Goal: Task Accomplishment & Management: Manage account settings

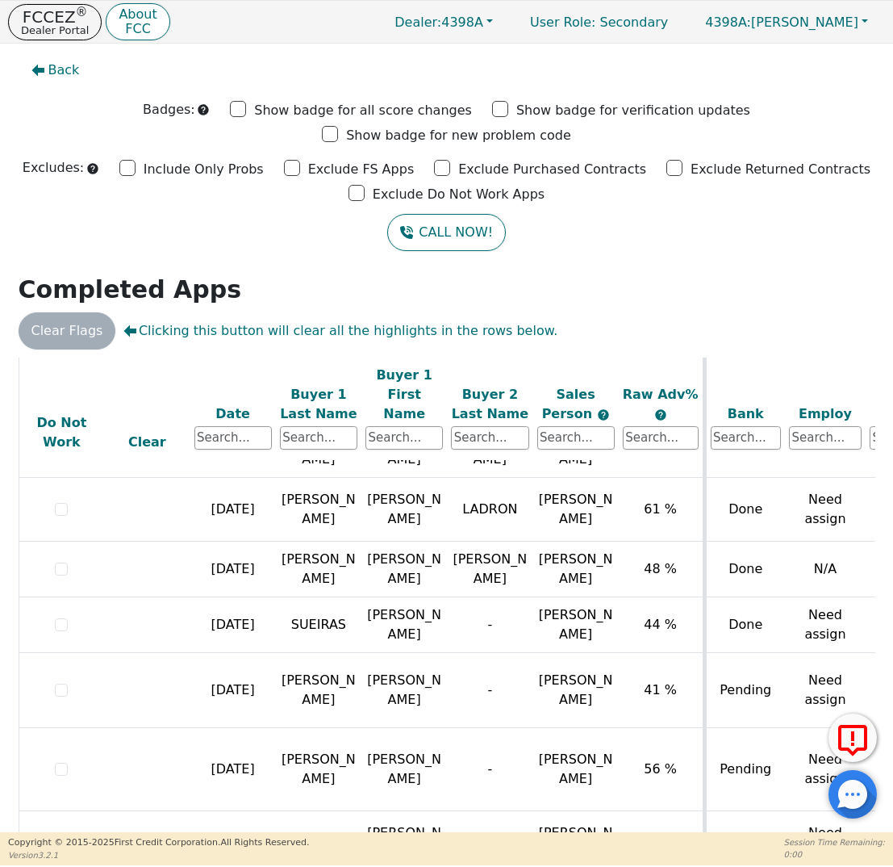
scroll to position [24, 0]
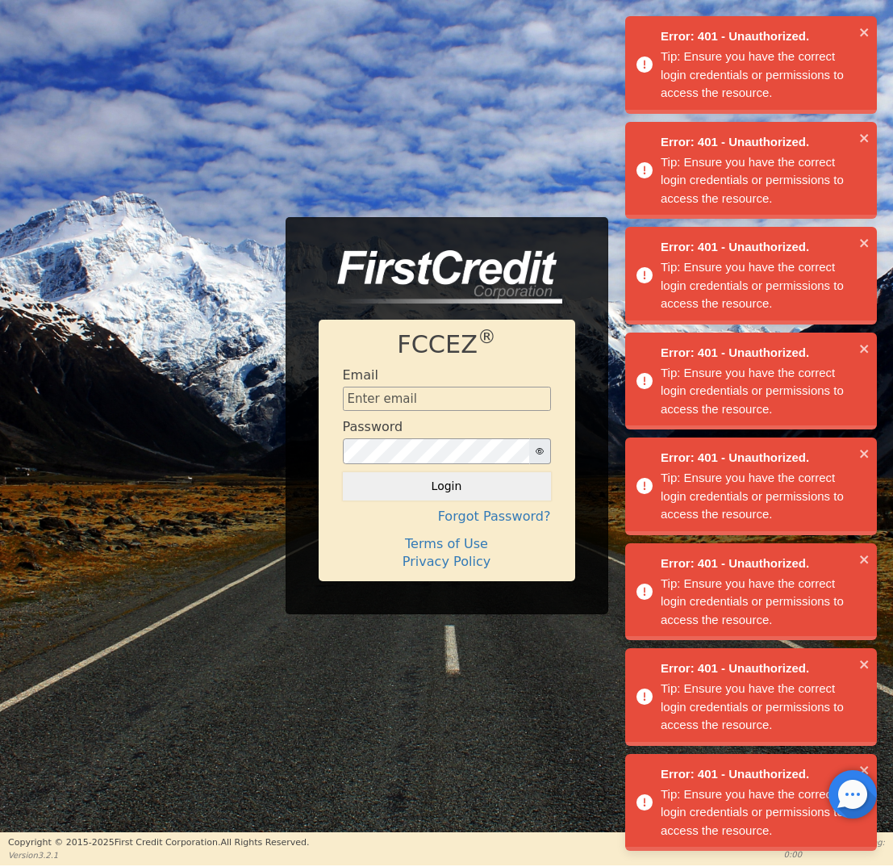
click at [811, 603] on div "Error: 401 - Unauthorized. Tip: Ensure you have the correct login credentials o…" at bounding box center [751, 437] width 258 height 849
click at [461, 412] on form "Email Password Login" at bounding box center [447, 433] width 208 height 132
click at [459, 395] on input "text" at bounding box center [447, 399] width 208 height 24
type input "[EMAIL_ADDRESS][DOMAIN_NAME]"
click at [445, 483] on button "Login" at bounding box center [447, 485] width 208 height 27
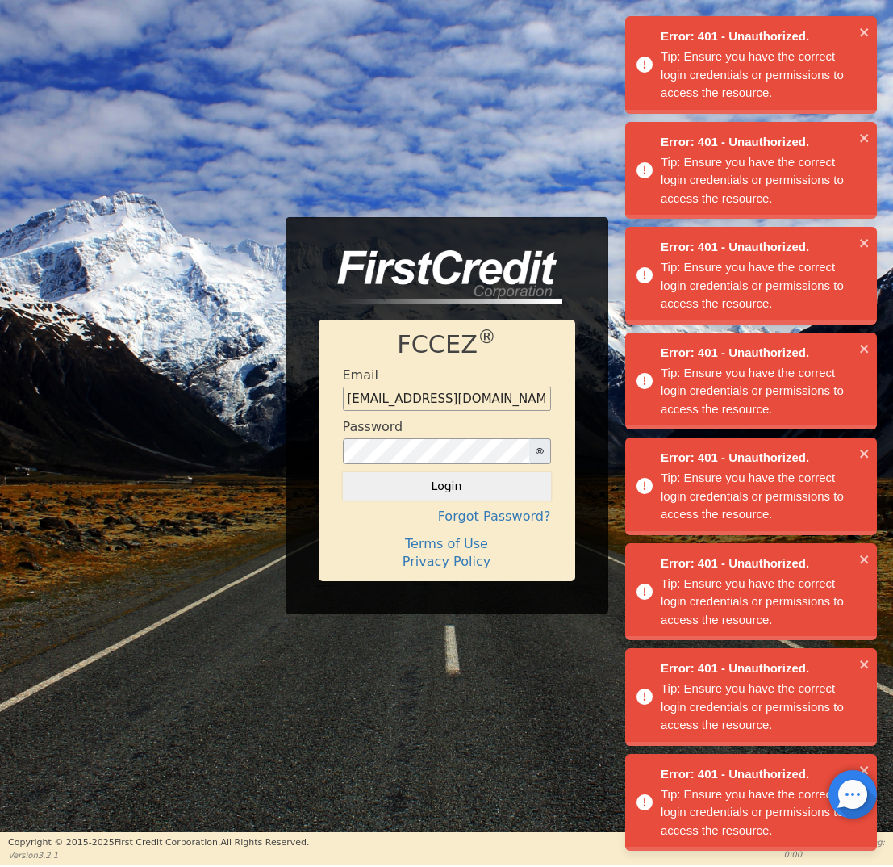
click at [466, 489] on div "Login" at bounding box center [447, 485] width 208 height 27
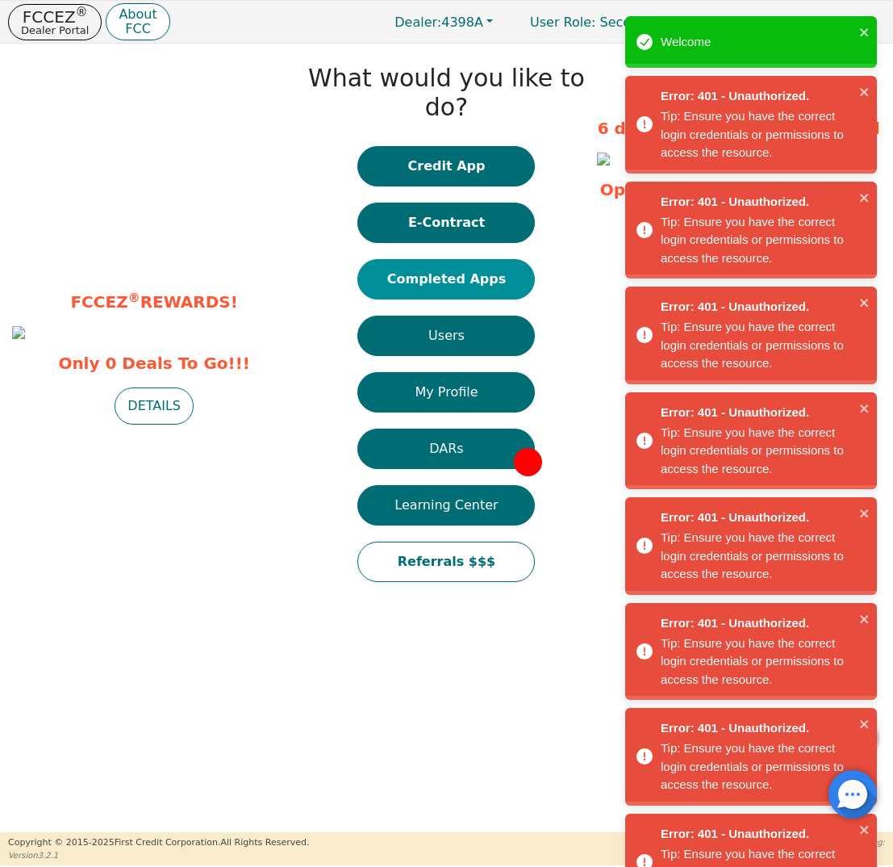
click at [438, 259] on button "Completed Apps" at bounding box center [447, 279] width 178 height 40
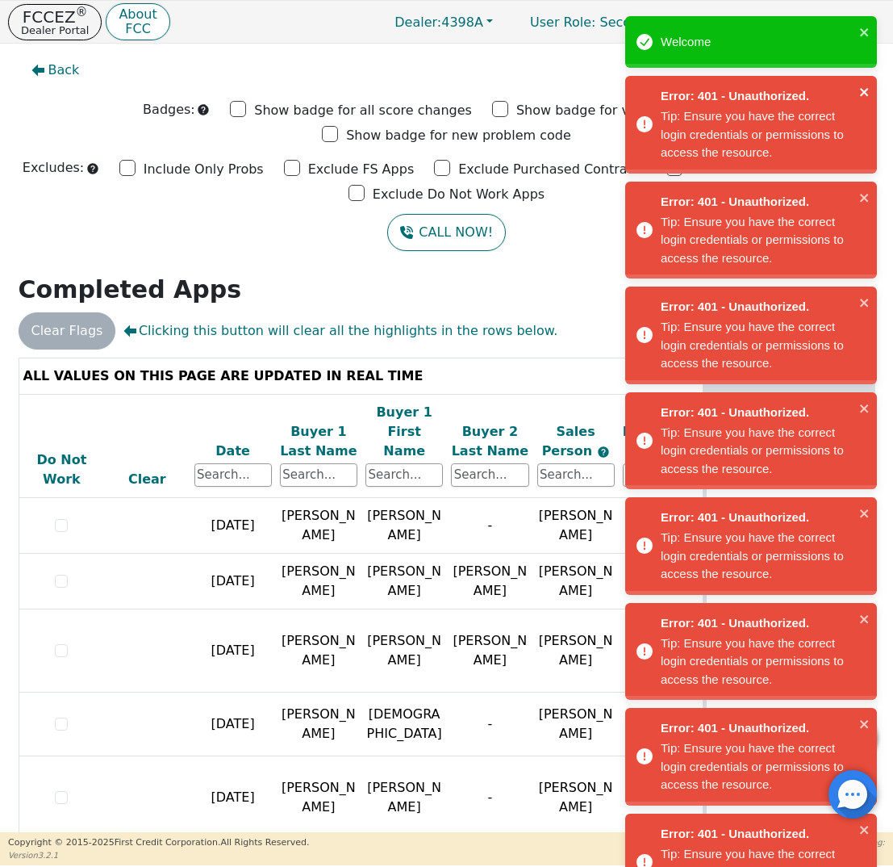
click at [868, 92] on icon "close" at bounding box center [865, 92] width 11 height 13
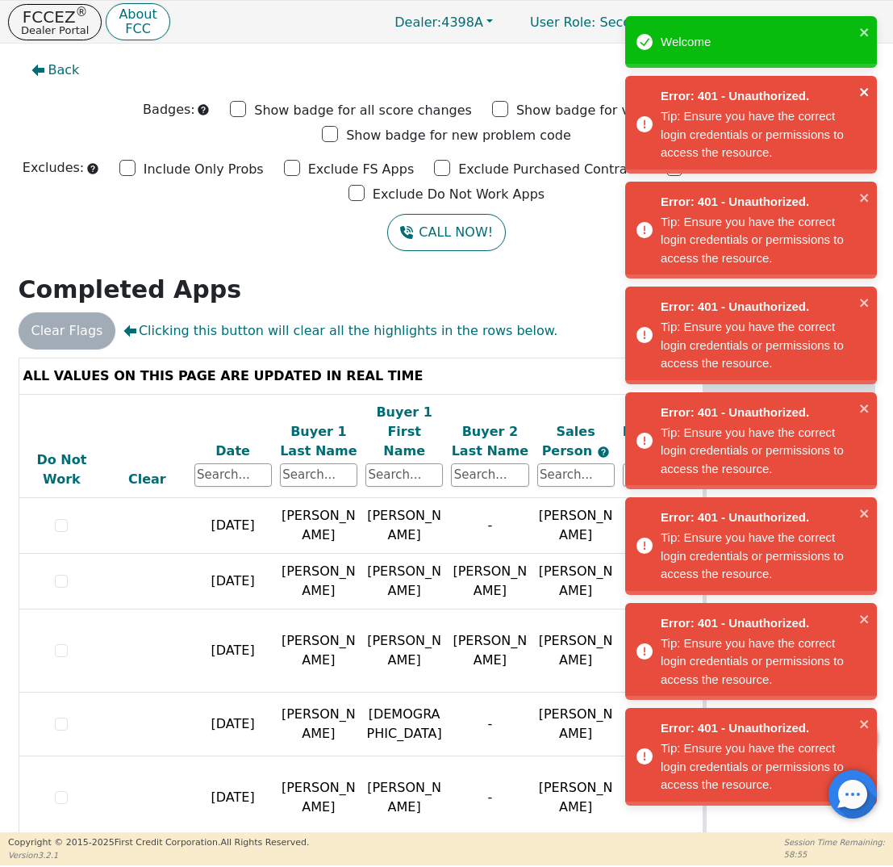
click at [865, 97] on icon "close" at bounding box center [865, 92] width 11 height 13
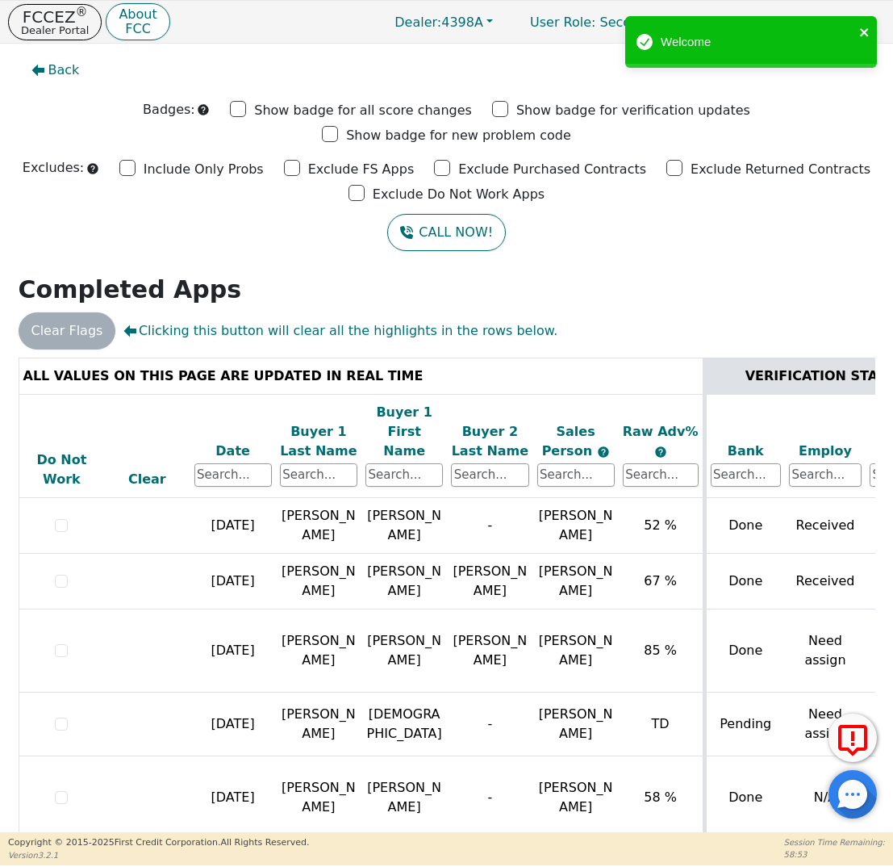
click at [868, 31] on icon "close" at bounding box center [865, 32] width 11 height 13
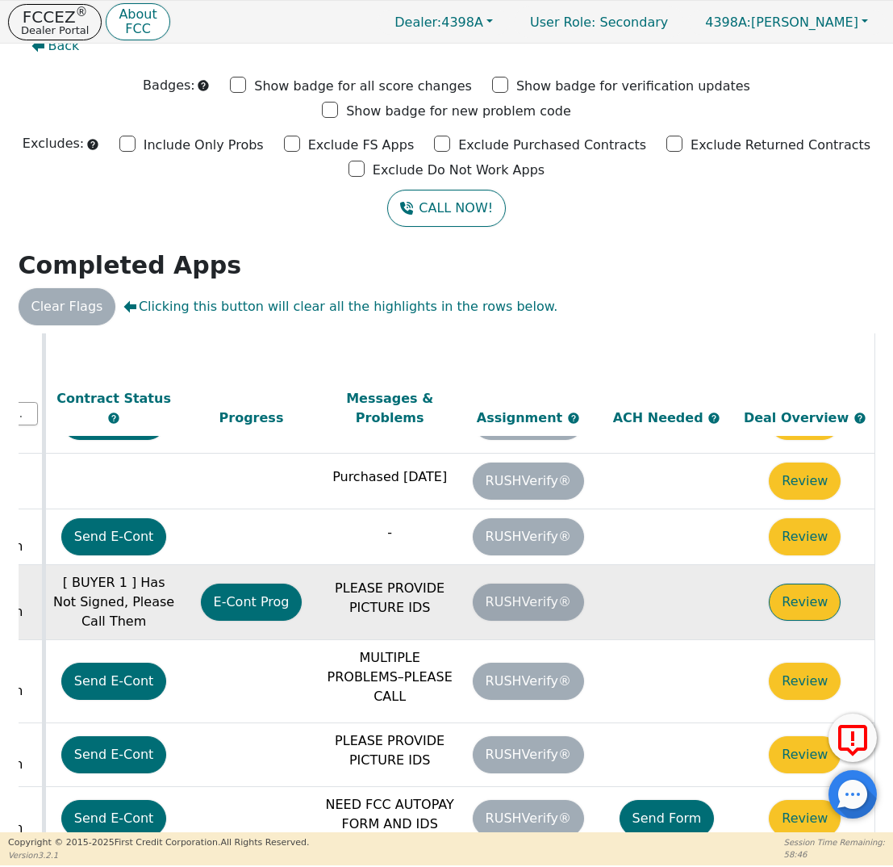
scroll to position [759, 913]
click at [784, 583] on button "Review" at bounding box center [805, 601] width 72 height 37
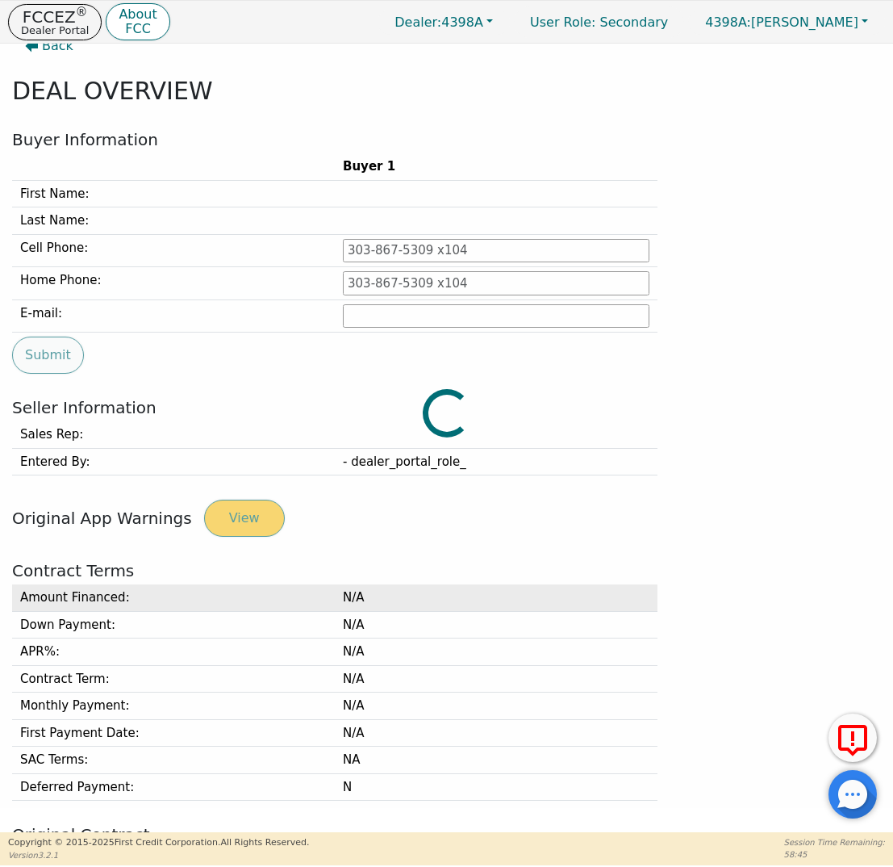
type input "[PHONE_NUMBER]"
type input "[PERSON_NAME][EMAIL_ADDRESS][PERSON_NAME][DOMAIN_NAME]"
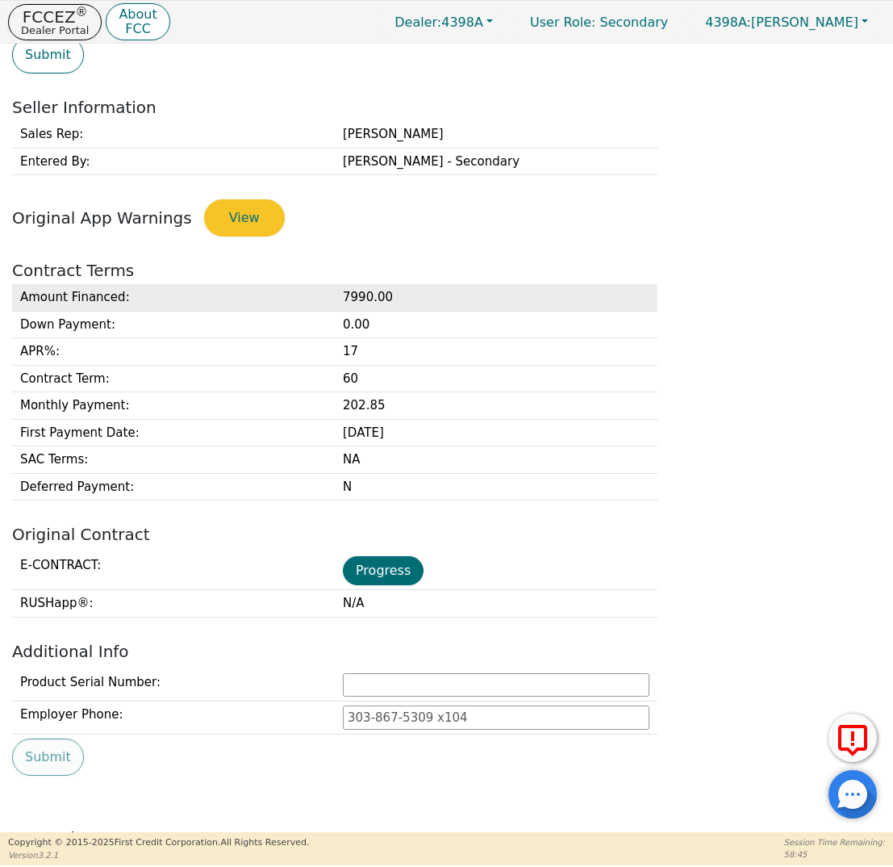
scroll to position [450, 0]
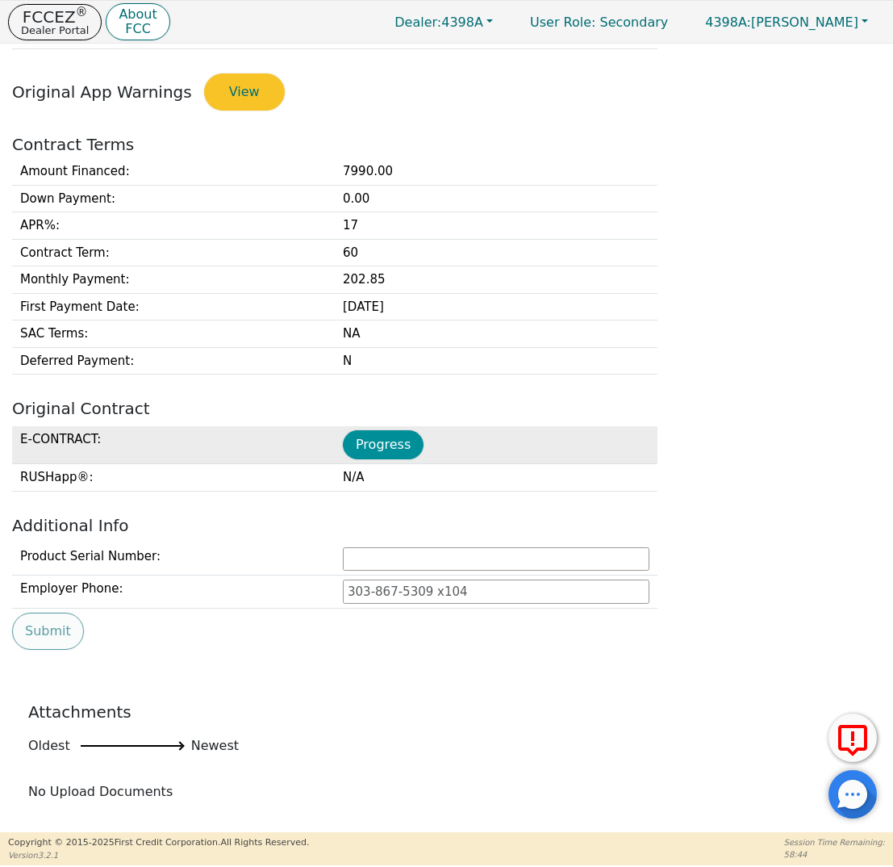
click at [374, 436] on button "Progress" at bounding box center [383, 444] width 81 height 29
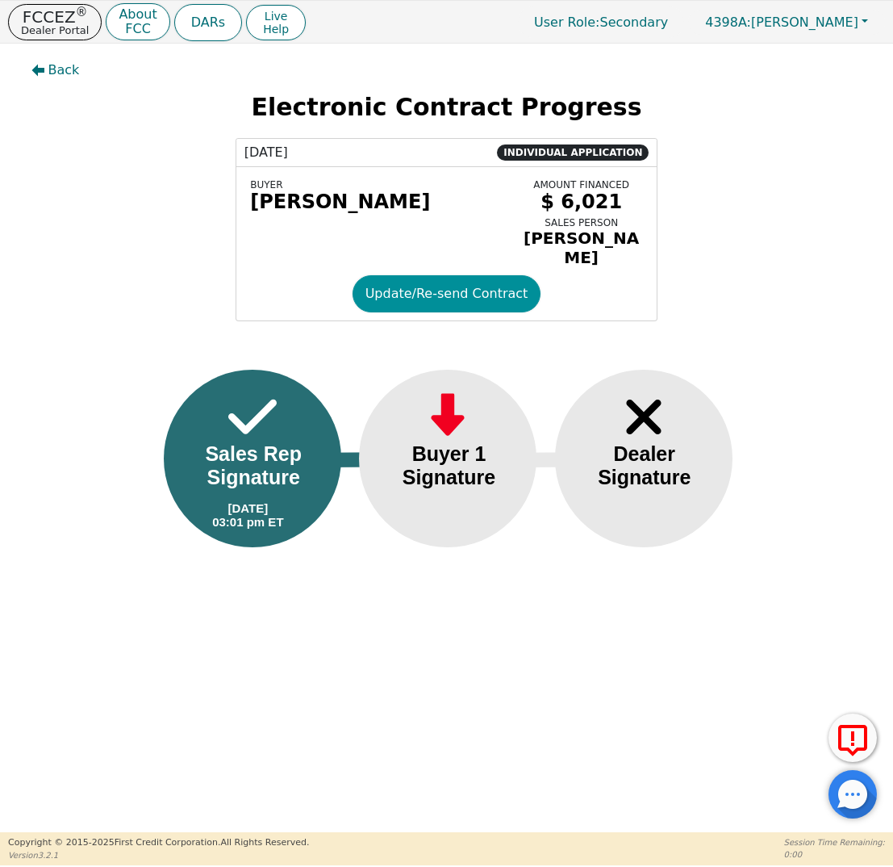
click at [388, 295] on button "Update/Re-send Contract" at bounding box center [447, 293] width 189 height 37
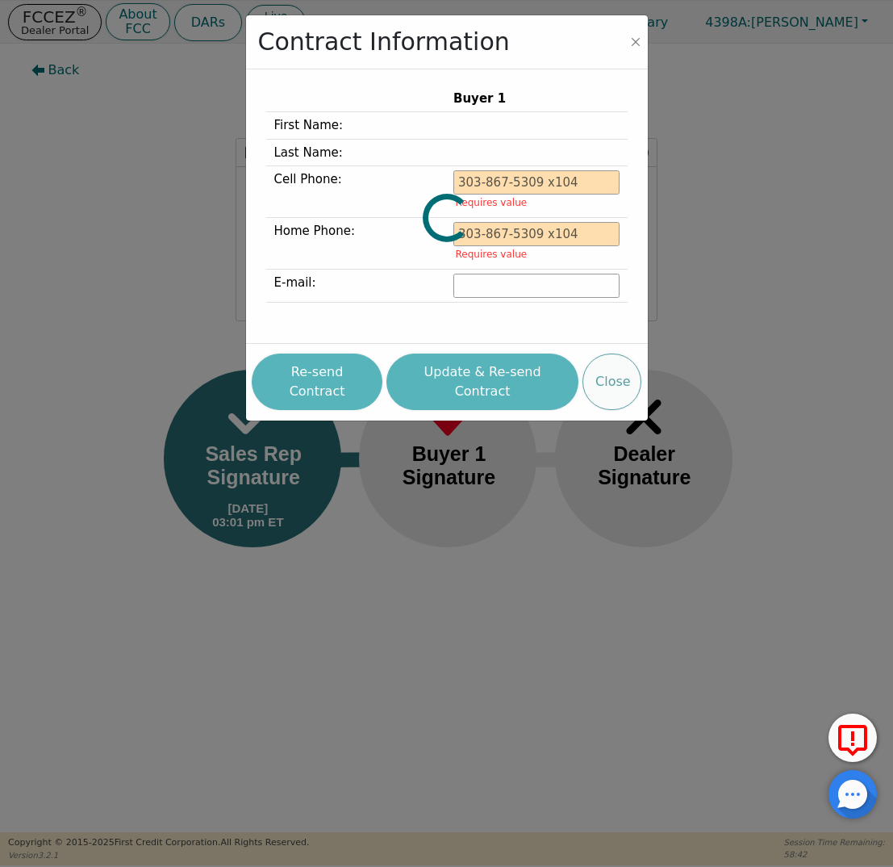
type input "[PHONE_NUMBER]"
type input "[PERSON_NAME][EMAIL_ADDRESS][PERSON_NAME][DOMAIN_NAME]"
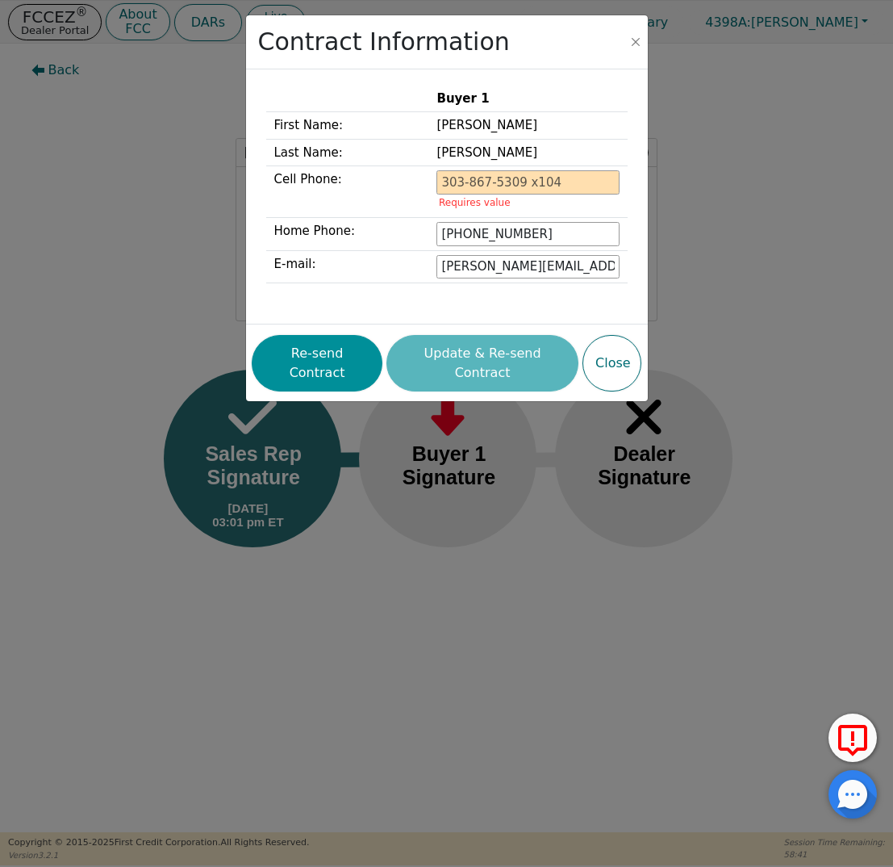
click at [349, 349] on button "Re-send Contract" at bounding box center [317, 363] width 131 height 56
click at [349, 341] on button "Re-send Contract" at bounding box center [317, 363] width 131 height 56
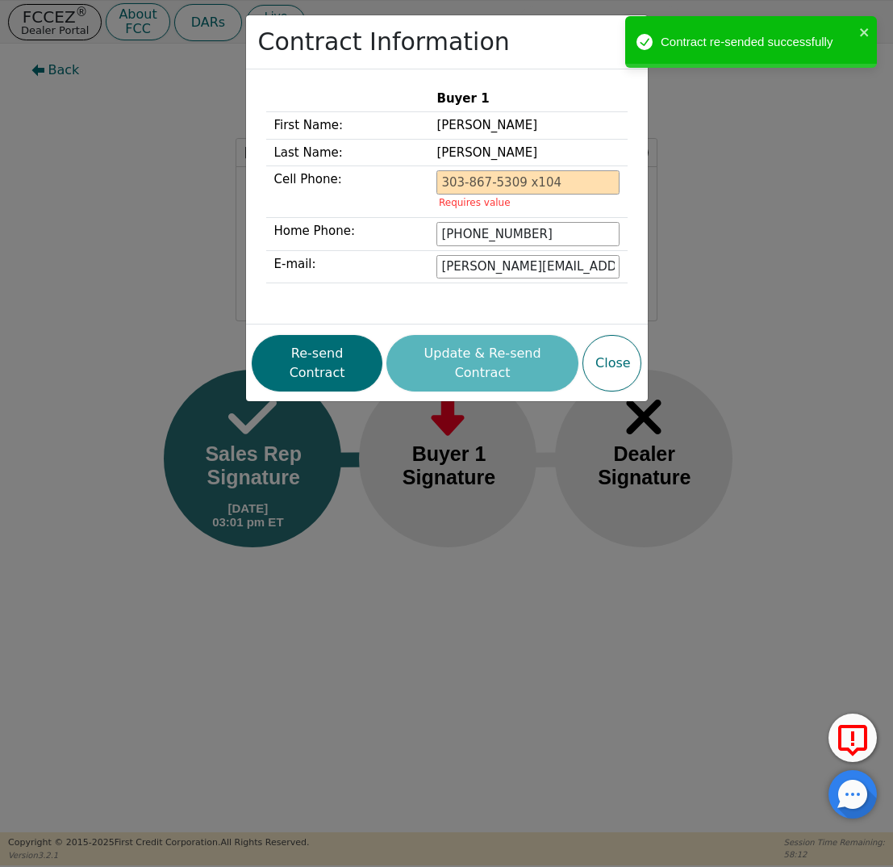
click at [111, 184] on div "Contract Information Buyer 1 First Name: [PERSON_NAME] Last Name: [PERSON_NAME]…" at bounding box center [446, 433] width 893 height 867
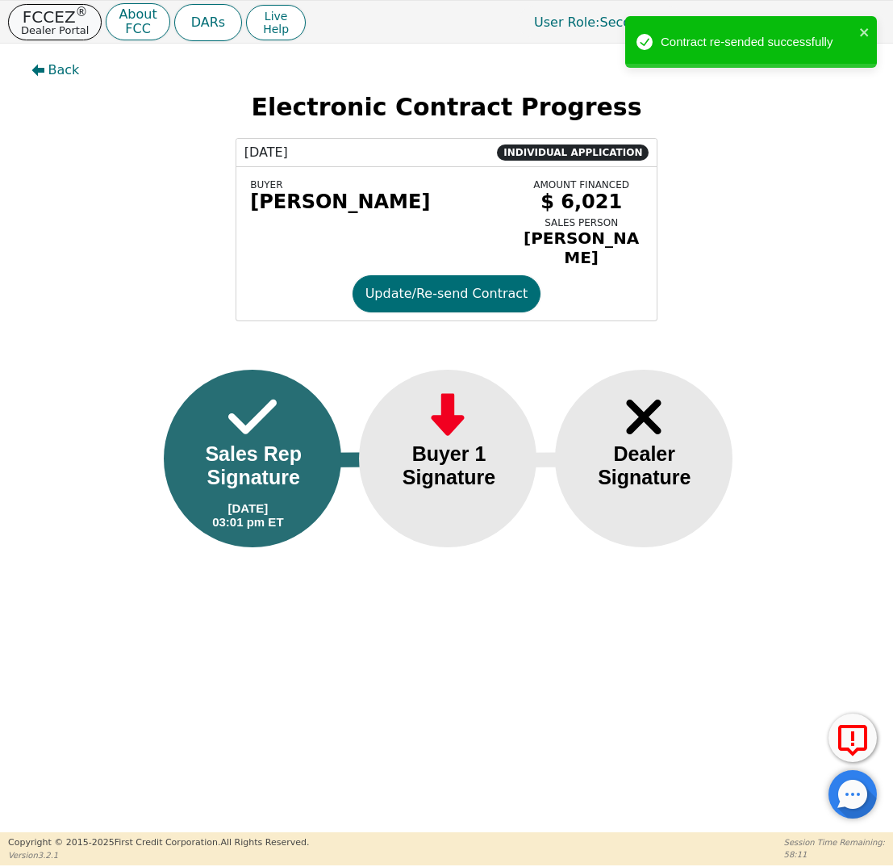
click at [69, 22] on p "FCCEZ ®" at bounding box center [55, 17] width 68 height 16
